Goal: Information Seeking & Learning: Find specific page/section

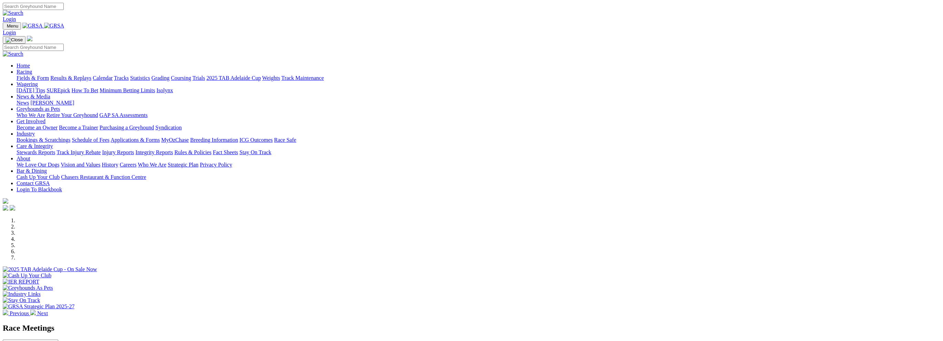
scroll to position [172, 0]
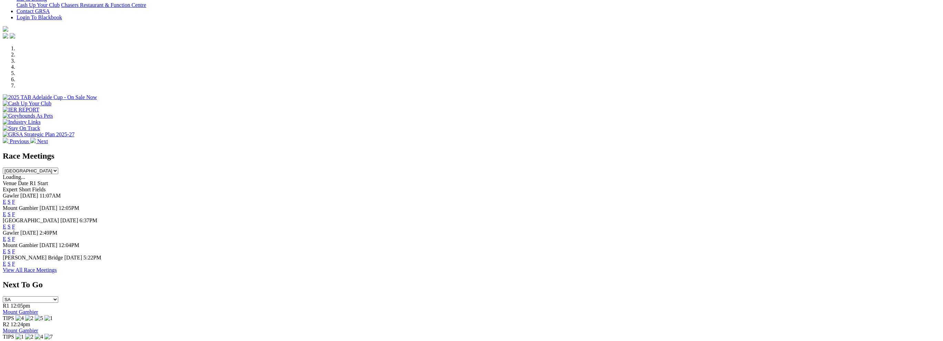
click at [15, 249] on link "F" at bounding box center [13, 252] width 3 height 6
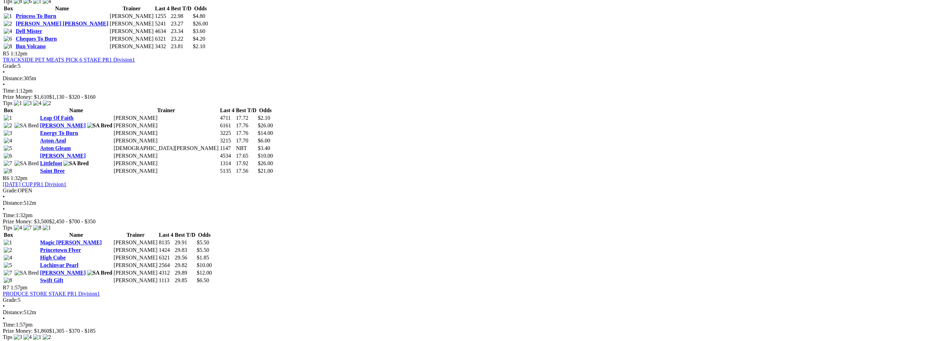
scroll to position [723, 0]
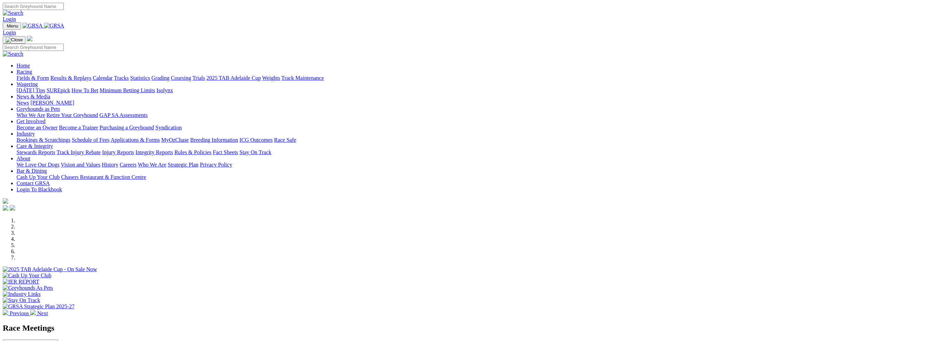
scroll to position [172, 0]
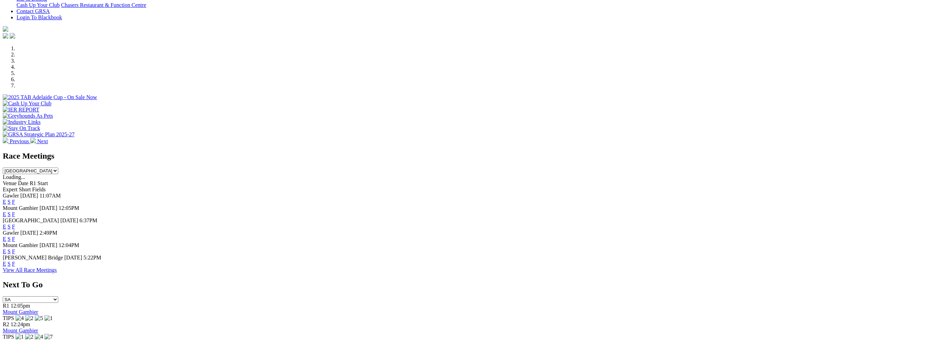
click at [15, 224] on link "F" at bounding box center [13, 227] width 3 height 6
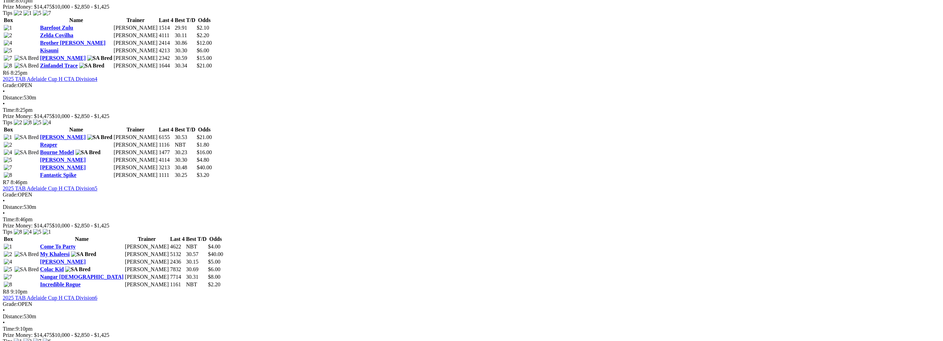
scroll to position [826, 0]
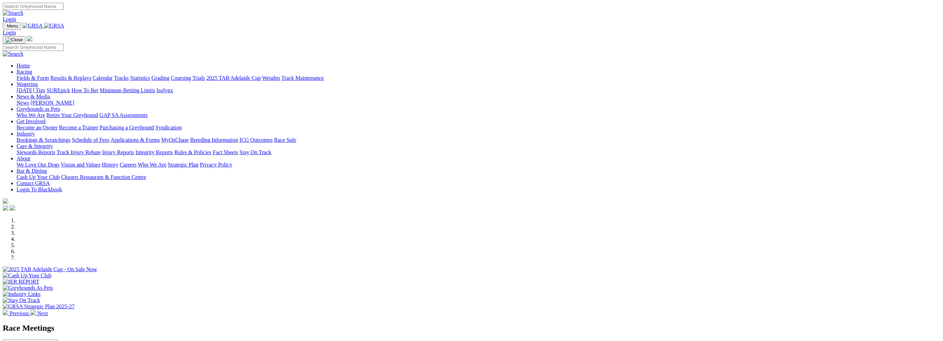
scroll to position [172, 0]
